Goal: Answer question/provide support: Share knowledge or assist other users

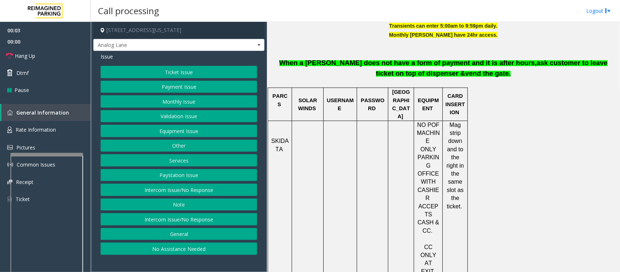
scroll to position [318, 0]
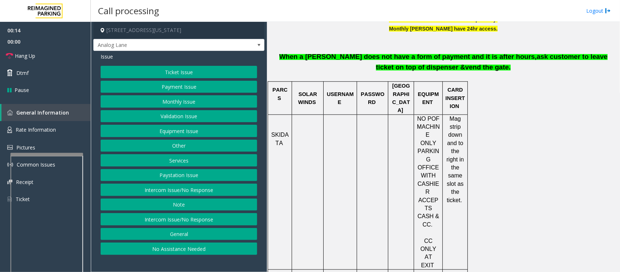
click at [155, 224] on button "Intercom Issue/No Response" at bounding box center [179, 219] width 157 height 12
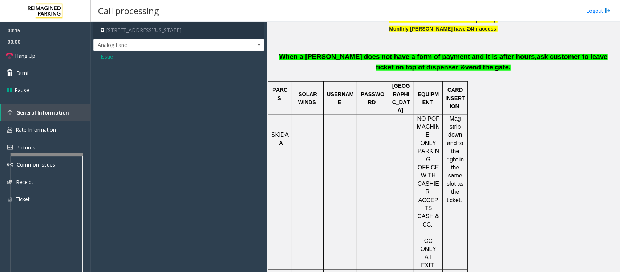
click at [108, 57] on span "Issue" at bounding box center [107, 57] width 12 height 8
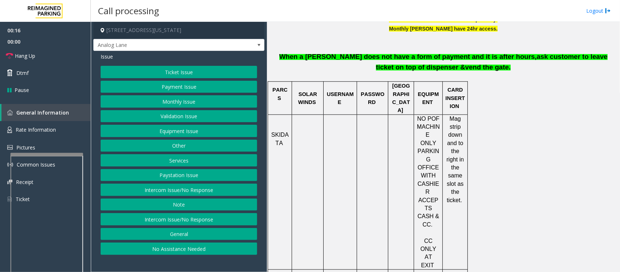
click at [191, 184] on div "Ticket Issue Payment Issue Monthly Issue Validation Issue Equipment Issue Other…" at bounding box center [179, 160] width 157 height 189
click at [191, 189] on button "Intercom Issue/No Response" at bounding box center [179, 190] width 157 height 12
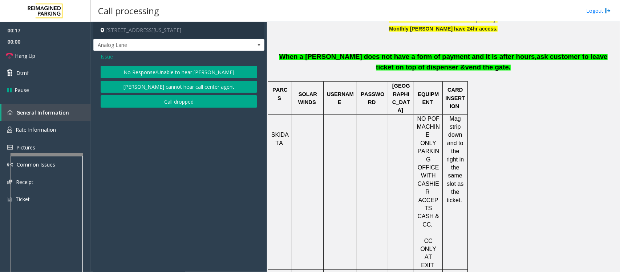
click at [139, 69] on button "No Response/Unable to hear [PERSON_NAME]" at bounding box center [179, 72] width 157 height 12
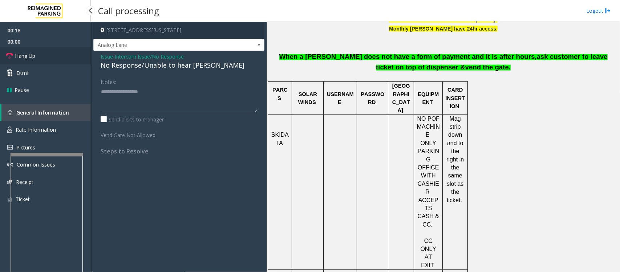
click at [41, 56] on link "Hang Up" at bounding box center [45, 55] width 91 height 17
click at [125, 67] on div "No Response/Unable to hear [PERSON_NAME]" at bounding box center [179, 65] width 157 height 10
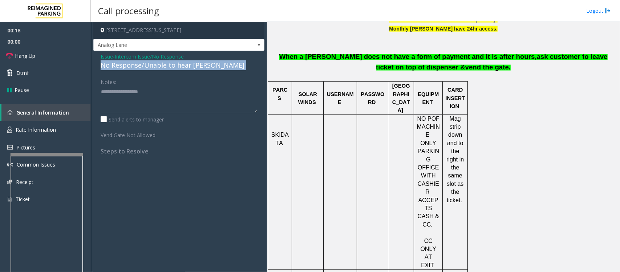
click at [125, 67] on div "No Response/Unable to hear [PERSON_NAME]" at bounding box center [179, 65] width 157 height 10
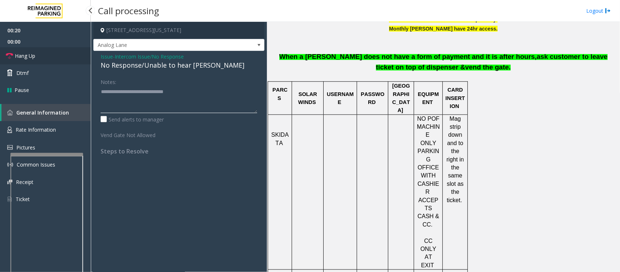
type textarea "**********"
click at [44, 58] on link "Hang Up" at bounding box center [45, 55] width 91 height 17
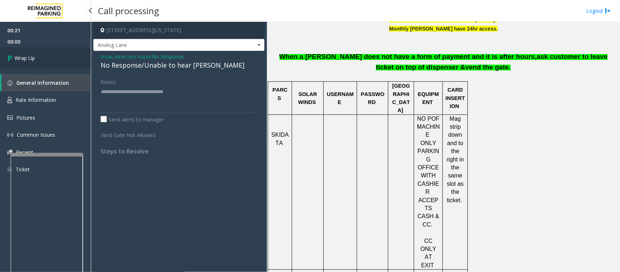
click at [59, 58] on link "Wrap Up" at bounding box center [45, 57] width 91 height 21
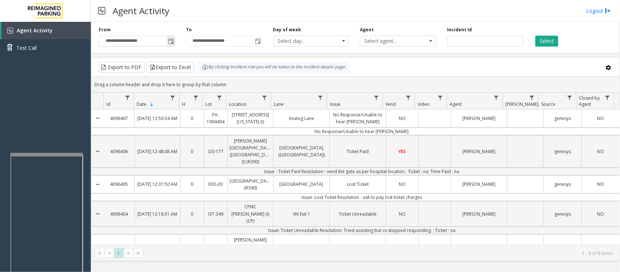
click at [172, 40] on span "Toggle popup" at bounding box center [171, 42] width 6 height 6
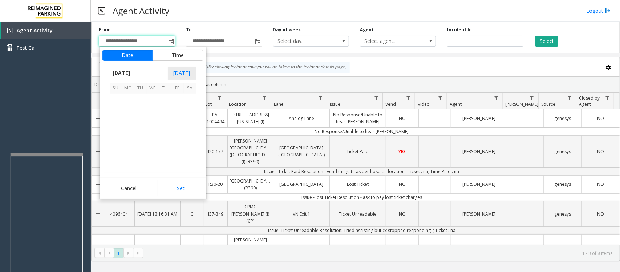
scroll to position [130486, 0]
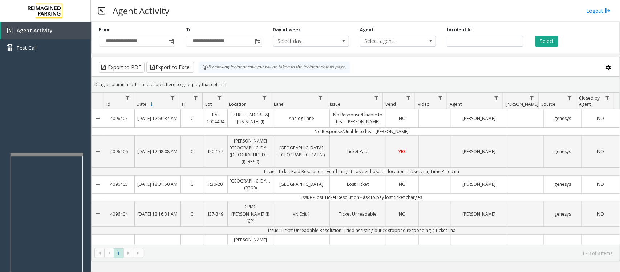
click at [206, 13] on div "Agent Activity Logout" at bounding box center [356, 11] width 530 height 22
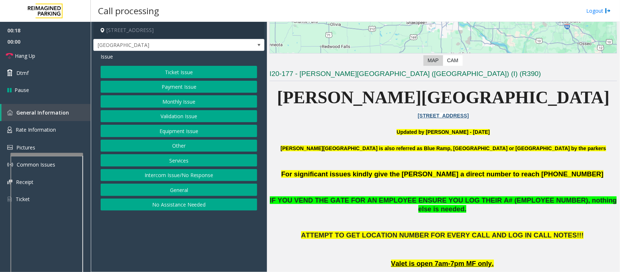
scroll to position [136, 0]
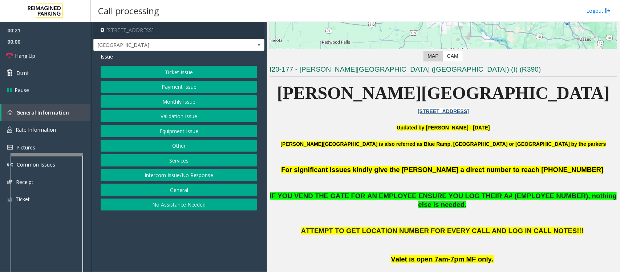
click at [194, 177] on button "Intercom Issue/No Response" at bounding box center [179, 175] width 157 height 12
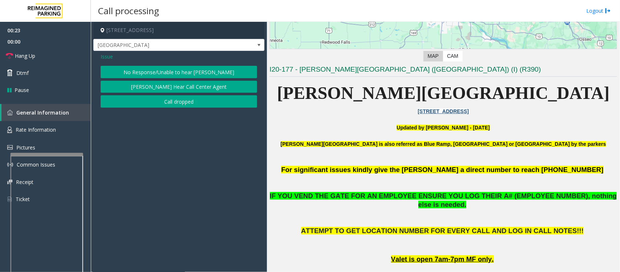
click at [186, 88] on button "[PERSON_NAME] Hear Call Center Agent" at bounding box center [179, 87] width 157 height 12
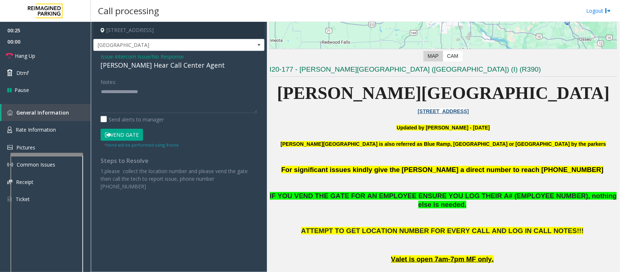
click at [137, 55] on span "Intercom Issue/No Response" at bounding box center [149, 57] width 69 height 8
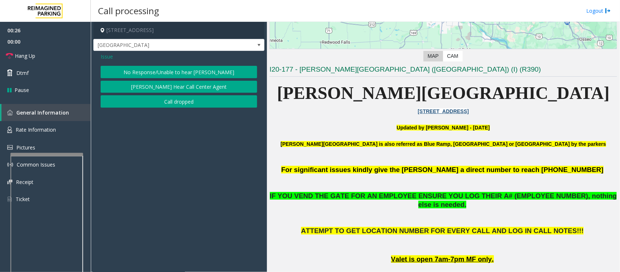
click at [104, 57] on span "Issue" at bounding box center [107, 57] width 12 height 8
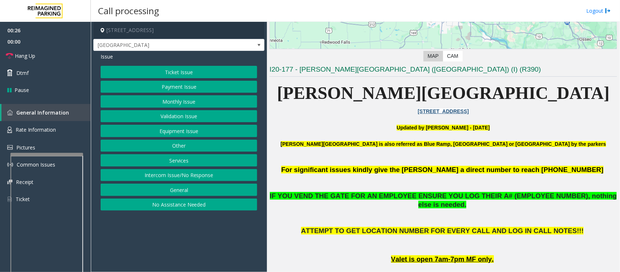
click at [151, 134] on button "Equipment Issue" at bounding box center [179, 131] width 157 height 12
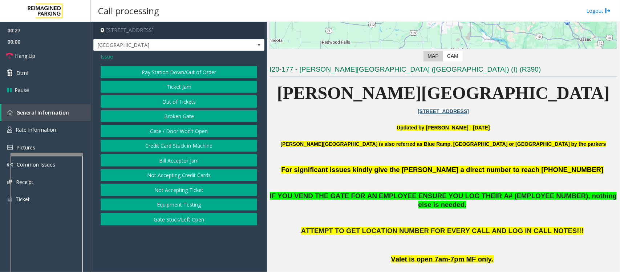
click at [146, 131] on button "Gate / Door Won't Open" at bounding box center [179, 131] width 157 height 12
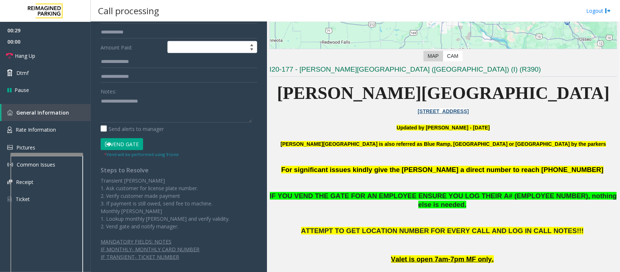
click at [128, 144] on button "Vend Gate" at bounding box center [122, 144] width 43 height 12
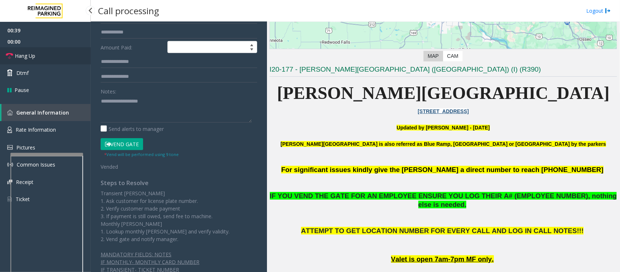
drag, startPoint x: 37, startPoint y: 55, endPoint x: 166, endPoint y: 88, distance: 133.5
click at [37, 55] on link "Hang Up" at bounding box center [45, 55] width 91 height 17
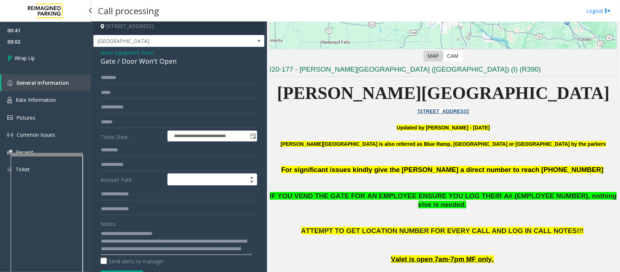
scroll to position [0, 0]
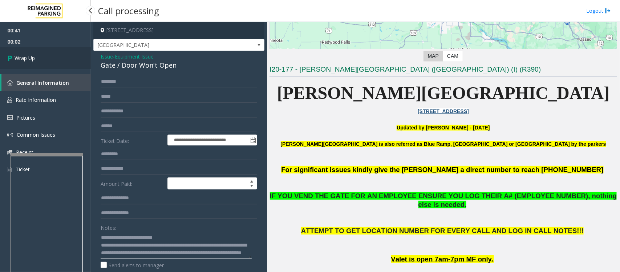
type textarea "**********"
click at [28, 62] on link "Wrap Up" at bounding box center [45, 57] width 91 height 21
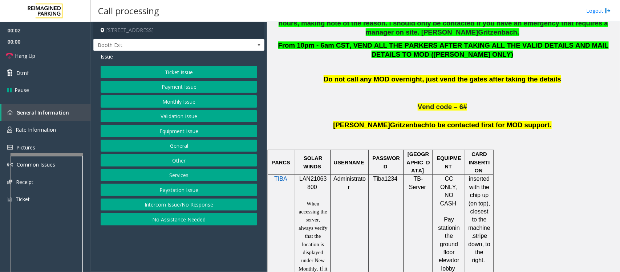
scroll to position [363, 0]
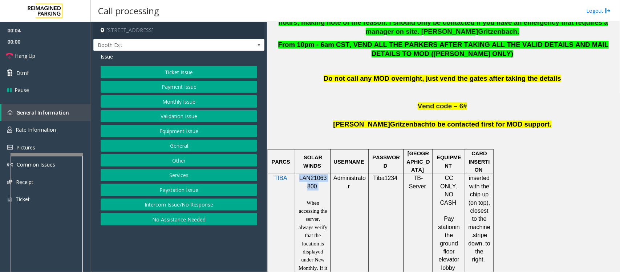
drag, startPoint x: 298, startPoint y: 179, endPoint x: 318, endPoint y: 189, distance: 22.3
click at [318, 189] on p "LAN21063800" at bounding box center [313, 182] width 30 height 16
click at [175, 88] on button "Payment Issue" at bounding box center [179, 87] width 157 height 12
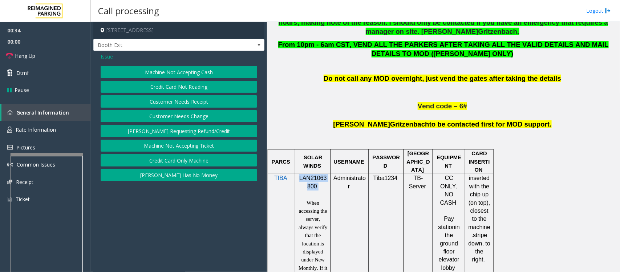
scroll to position [409, 0]
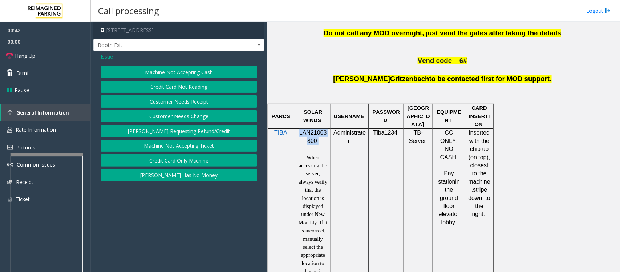
click at [186, 86] on button "Credit Card Not Reading" at bounding box center [179, 87] width 157 height 12
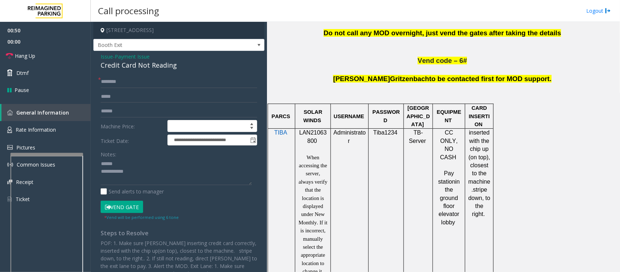
click at [132, 64] on div "Credit Card Not Reading" at bounding box center [179, 65] width 157 height 10
click at [111, 110] on input "text" at bounding box center [179, 111] width 157 height 12
click at [125, 170] on textarea at bounding box center [176, 171] width 151 height 27
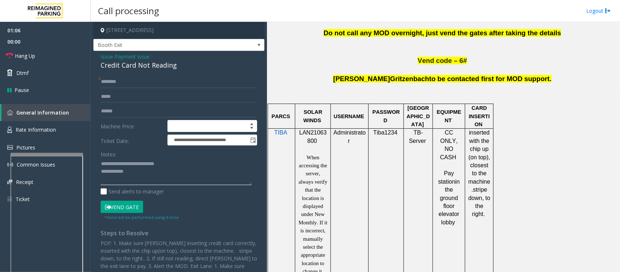
type textarea "**********"
click at [115, 108] on input "text" at bounding box center [179, 111] width 157 height 12
click at [151, 110] on input "text" at bounding box center [179, 111] width 157 height 12
type input "*"
type input "*******"
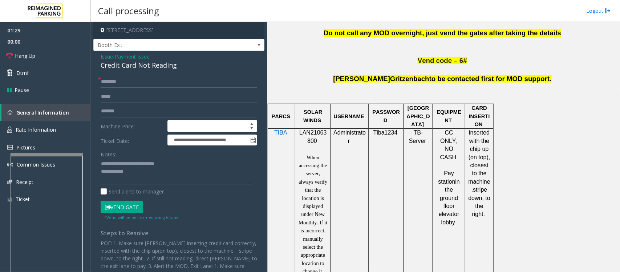
click at [135, 86] on input "text" at bounding box center [179, 82] width 157 height 12
click at [119, 80] on input "text" at bounding box center [179, 82] width 157 height 12
type input "*"
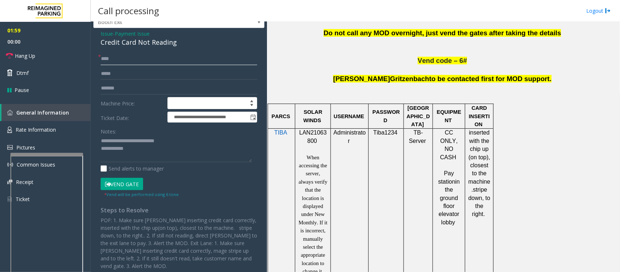
scroll to position [36, 0]
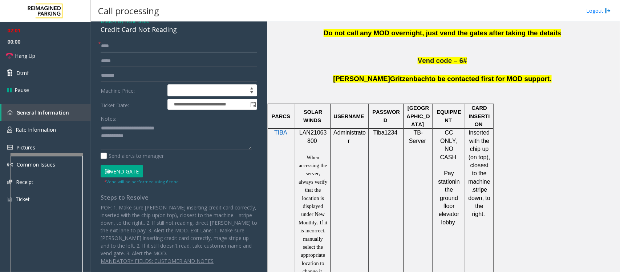
type input "****"
click at [122, 170] on button "Vend Gate" at bounding box center [122, 171] width 43 height 12
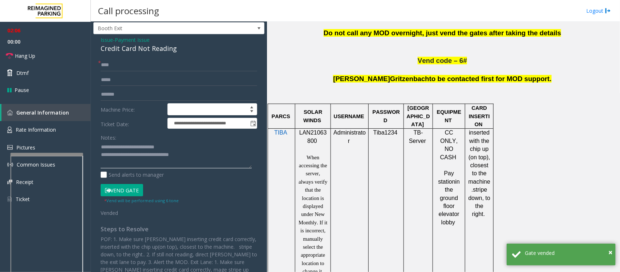
scroll to position [0, 0]
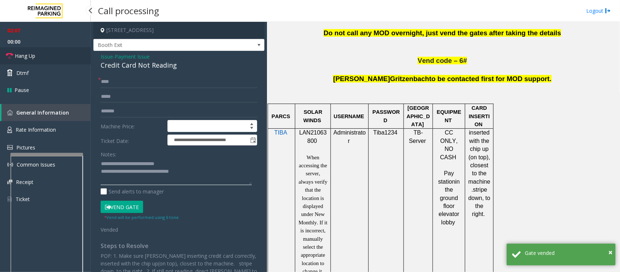
type textarea "**********"
click at [46, 55] on link "Hang Up" at bounding box center [45, 55] width 91 height 17
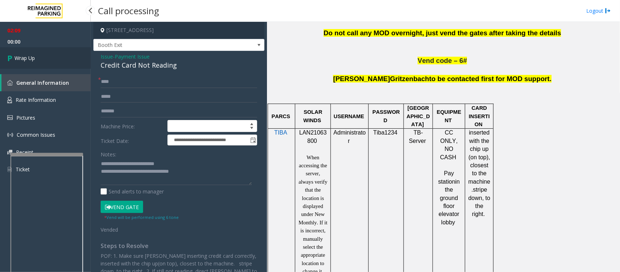
click at [46, 55] on link "Wrap Up" at bounding box center [45, 57] width 91 height 21
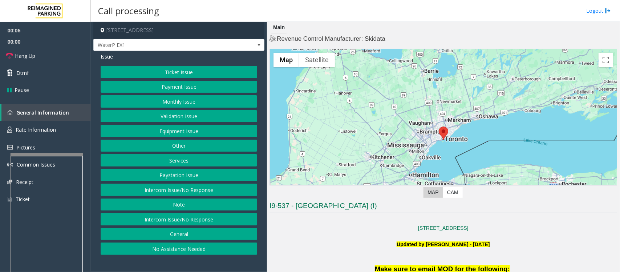
click at [177, 73] on button "Ticket Issue" at bounding box center [179, 72] width 157 height 12
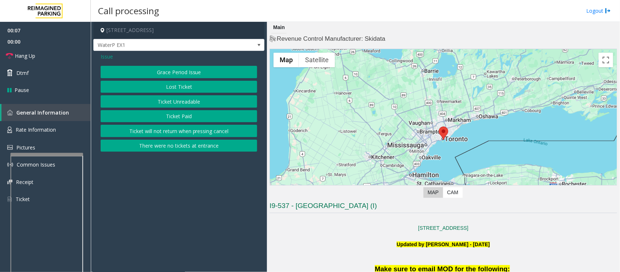
click at [169, 104] on button "Ticket Unreadable" at bounding box center [179, 101] width 157 height 12
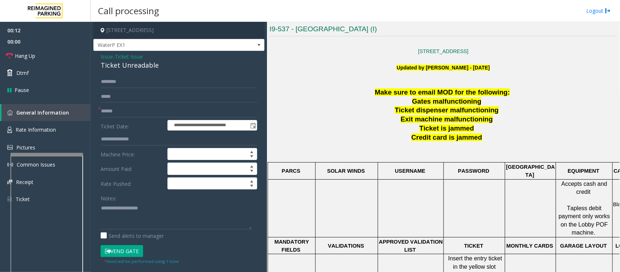
scroll to position [182, 0]
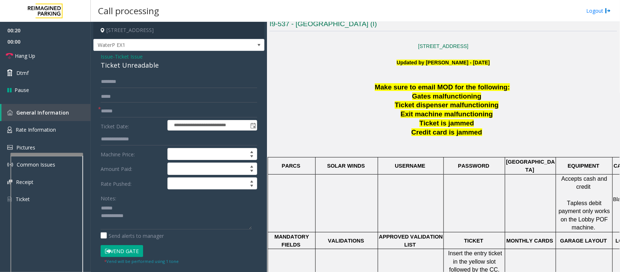
click at [117, 64] on div "Ticket Unreadable" at bounding box center [179, 65] width 157 height 10
click at [109, 214] on textarea at bounding box center [176, 215] width 151 height 27
click at [144, 217] on textarea at bounding box center [176, 215] width 151 height 27
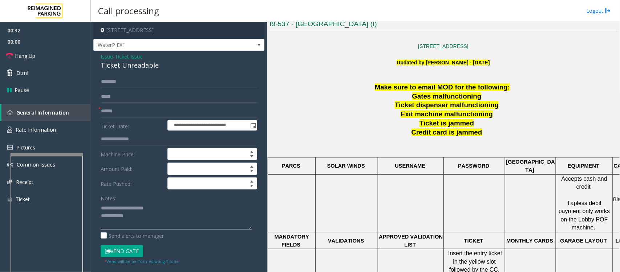
type textarea "**********"
click at [108, 108] on input "text" at bounding box center [179, 111] width 157 height 12
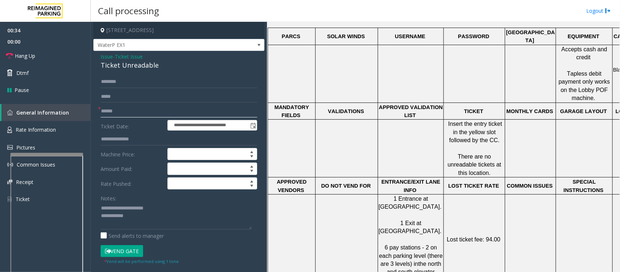
scroll to position [318, 0]
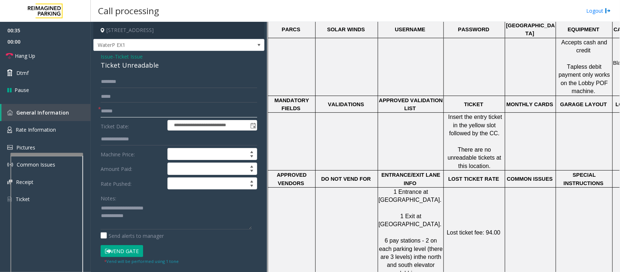
click at [119, 113] on input "text" at bounding box center [179, 111] width 157 height 12
click at [117, 111] on input "text" at bounding box center [179, 111] width 157 height 12
type input "*"
click at [115, 112] on input "text" at bounding box center [179, 111] width 157 height 12
type input "*****"
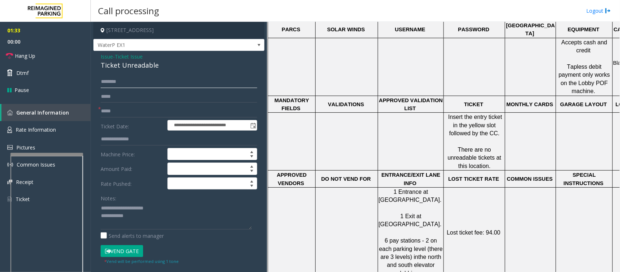
click at [129, 83] on input "text" at bounding box center [179, 82] width 157 height 12
type textarea "**********"
click at [115, 79] on input "text" at bounding box center [179, 82] width 157 height 12
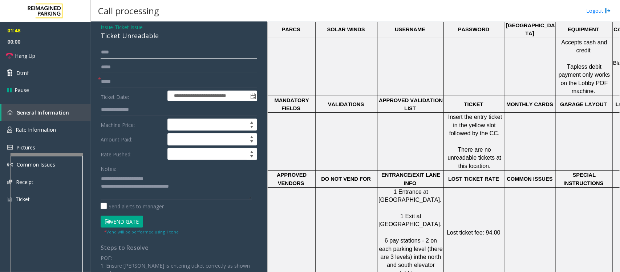
scroll to position [45, 0]
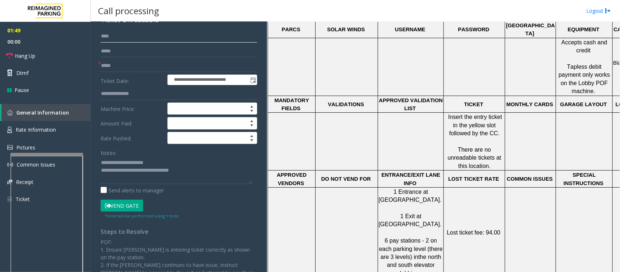
type input "****"
click at [123, 207] on button "Vend Gate" at bounding box center [122, 206] width 43 height 12
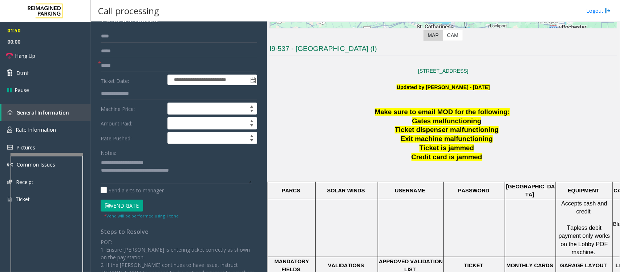
scroll to position [136, 0]
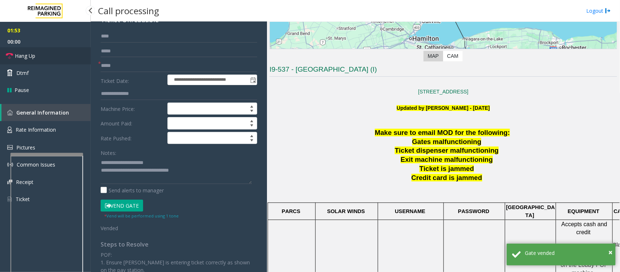
click at [42, 58] on link "Hang Up" at bounding box center [45, 55] width 91 height 17
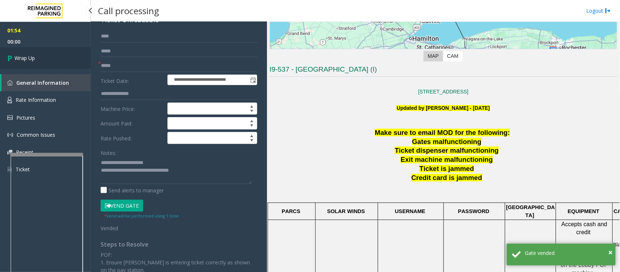
click at [42, 58] on link "Wrap Up" at bounding box center [45, 57] width 91 height 21
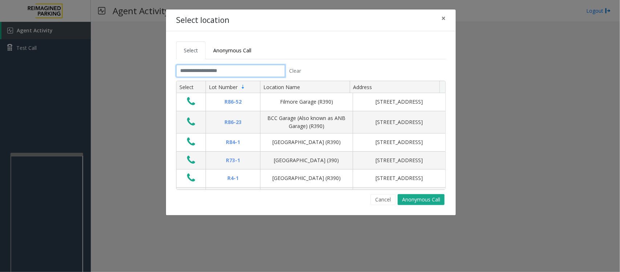
click at [214, 67] on input "text" at bounding box center [230, 71] width 109 height 12
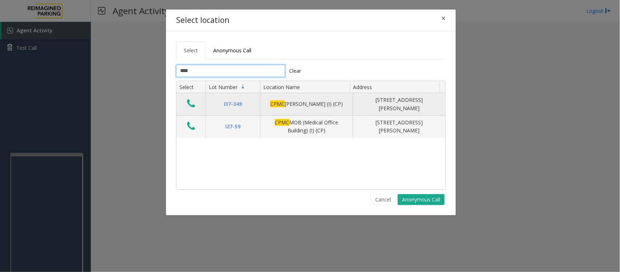
type input "****"
click at [193, 106] on icon "Data table" at bounding box center [191, 104] width 8 height 10
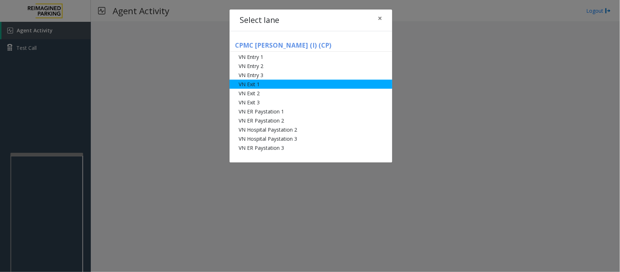
click at [255, 84] on li "VN Exit 1" at bounding box center [311, 84] width 163 height 9
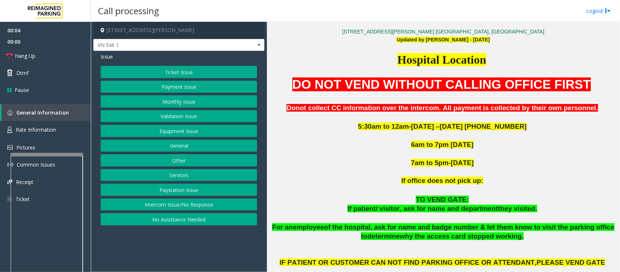
scroll to position [318, 0]
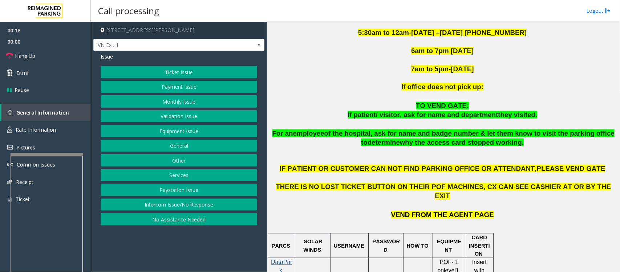
click at [195, 72] on button "Ticket Issue" at bounding box center [179, 72] width 157 height 12
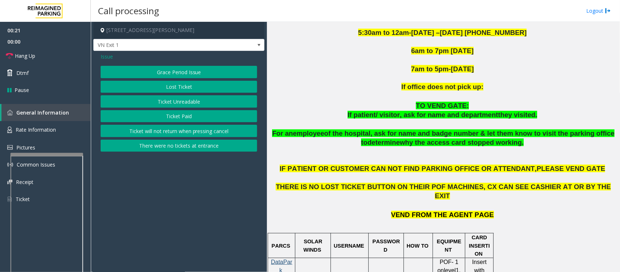
click at [108, 55] on span "Issue" at bounding box center [107, 57] width 12 height 8
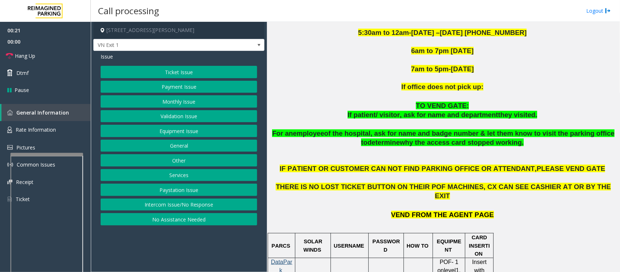
click at [175, 102] on button "Monthly Issue" at bounding box center [179, 101] width 157 height 12
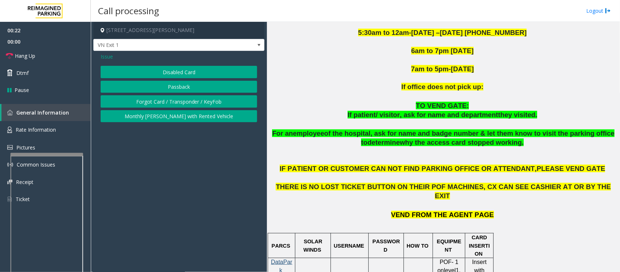
click at [182, 75] on button "Disabled Card" at bounding box center [179, 72] width 157 height 12
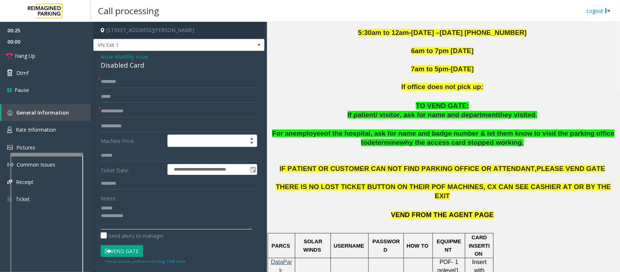
type textarea "**********"
click at [116, 112] on input "text" at bounding box center [179, 111] width 157 height 12
type input "******"
click at [112, 83] on input "text" at bounding box center [179, 82] width 157 height 12
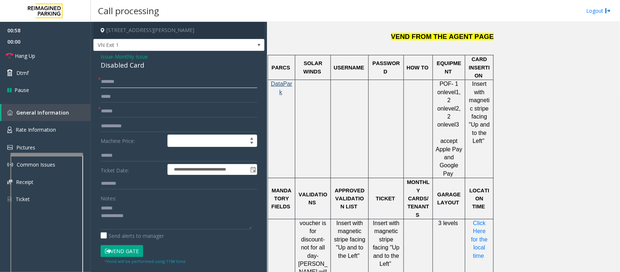
scroll to position [500, 0]
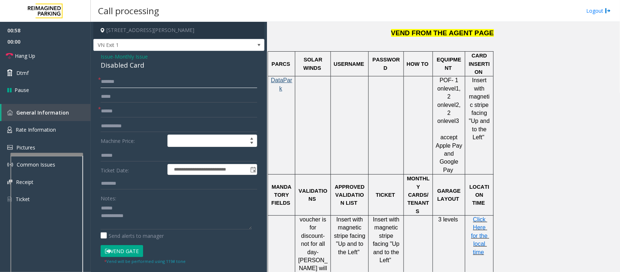
type input "*******"
click at [481, 216] on span "Click Here for the local time" at bounding box center [480, 235] width 18 height 39
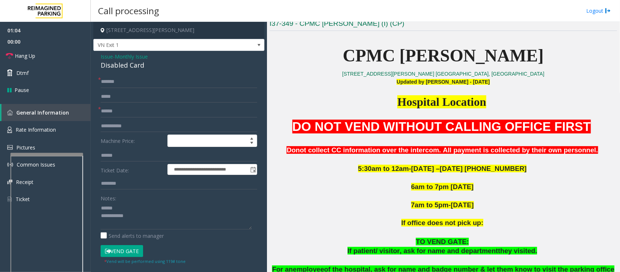
scroll to position [182, 0]
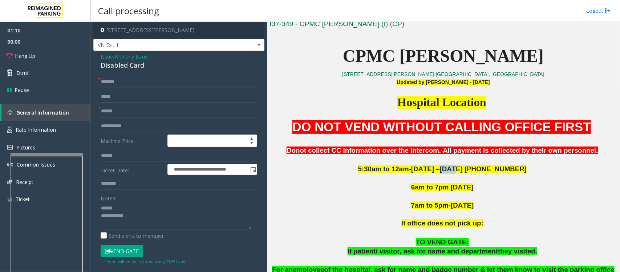
drag, startPoint x: 450, startPoint y: 169, endPoint x: 461, endPoint y: 169, distance: 10.9
click at [461, 169] on span "5:30am to 12am-[DATE] –[DATE] [PHONE_NUMBER]" at bounding box center [442, 169] width 169 height 8
drag, startPoint x: 468, startPoint y: 170, endPoint x: 510, endPoint y: 169, distance: 41.8
click at [510, 169] on p "5:30am to 12am-[DATE] –[DATE] [PHONE_NUMBER]" at bounding box center [444, 169] width 348 height 9
copy p "[PHONE_NUMBER]"
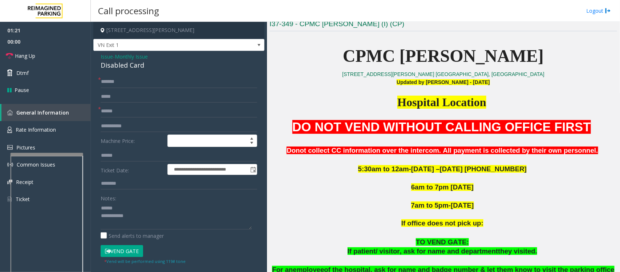
click at [116, 64] on div "Disabled Card" at bounding box center [179, 65] width 157 height 10
click at [131, 222] on textarea at bounding box center [176, 215] width 151 height 27
click at [164, 225] on textarea at bounding box center [176, 215] width 151 height 27
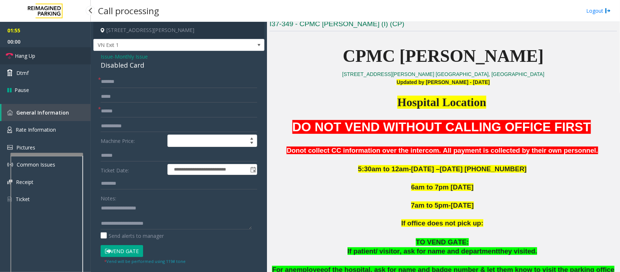
drag, startPoint x: 20, startPoint y: 57, endPoint x: 124, endPoint y: 82, distance: 106.7
click at [20, 57] on span "Hang Up" at bounding box center [25, 56] width 20 height 8
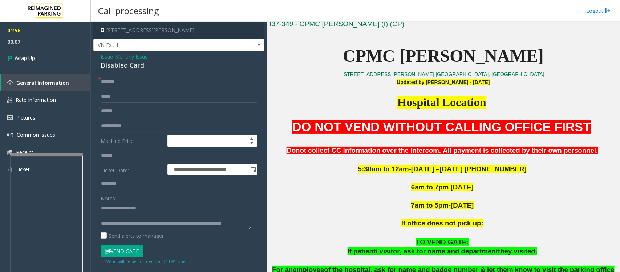
click at [163, 222] on textarea at bounding box center [176, 215] width 151 height 27
type textarea "**********"
click at [35, 58] on link "Wrap Up" at bounding box center [45, 57] width 91 height 21
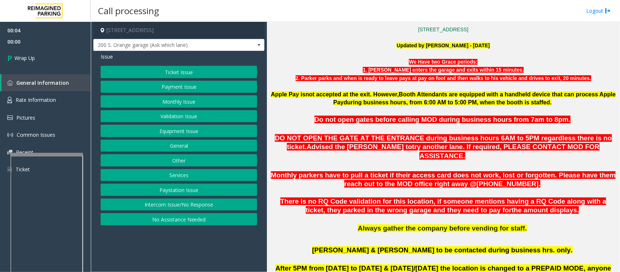
scroll to position [227, 0]
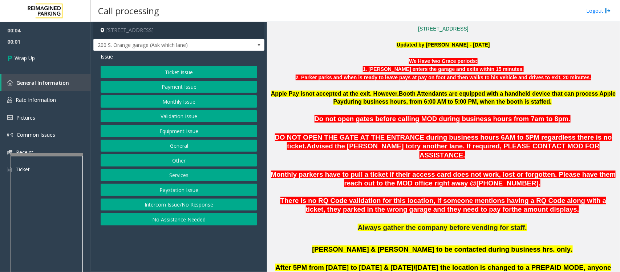
click at [169, 202] on button "Intercom Issue/No Response" at bounding box center [179, 204] width 157 height 12
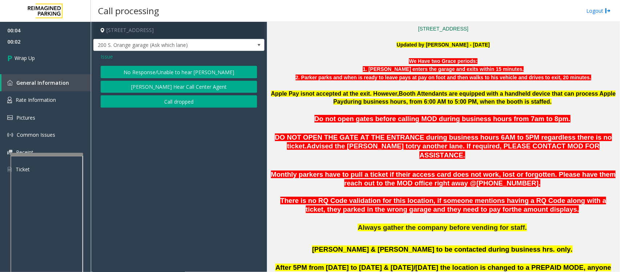
click at [162, 102] on button "Call dropped" at bounding box center [179, 101] width 157 height 12
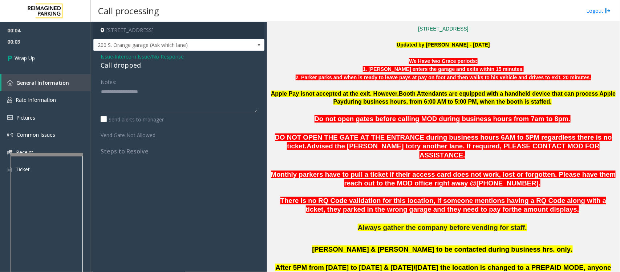
click at [133, 68] on div "Call dropped" at bounding box center [179, 65] width 157 height 10
type textarea "**********"
click at [51, 61] on link "Wrap Up" at bounding box center [45, 57] width 91 height 21
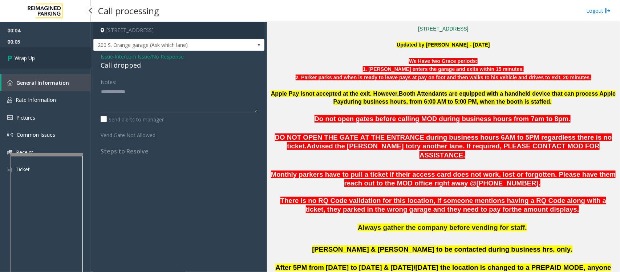
click at [49, 60] on link "Wrap Up" at bounding box center [45, 57] width 91 height 21
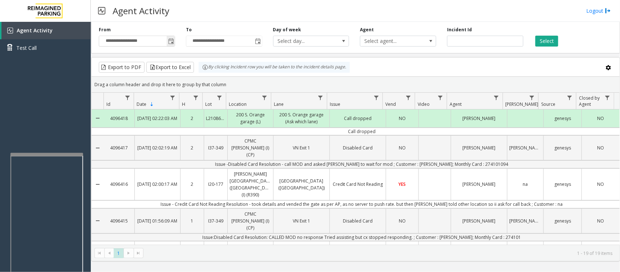
click at [172, 40] on span "Toggle popup" at bounding box center [171, 42] width 6 height 6
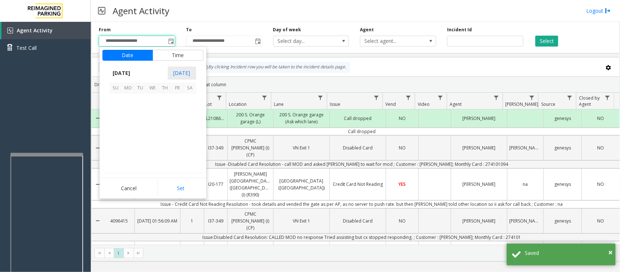
scroll to position [130486, 0]
click at [192, 8] on div "Agent Activity Logout" at bounding box center [356, 11] width 530 height 22
